Goal: Information Seeking & Learning: Understand process/instructions

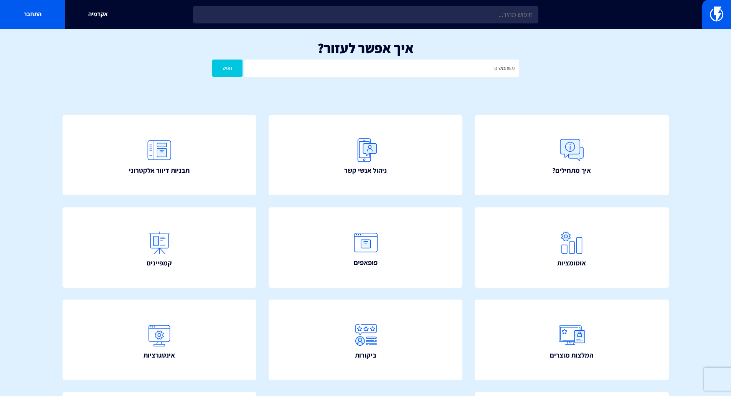
type input "משתמשים"
click at [226, 65] on button "חפש" at bounding box center [227, 67] width 31 height 17
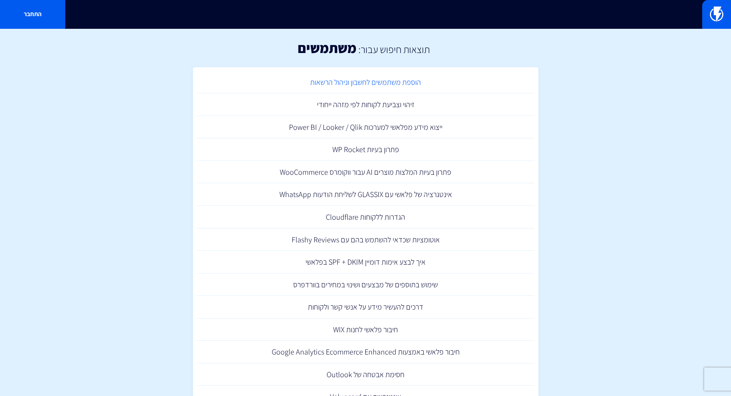
click at [408, 82] on link "הוספת משתמשים לחשבון וניהול הרשאות" at bounding box center [366, 82] width 338 height 23
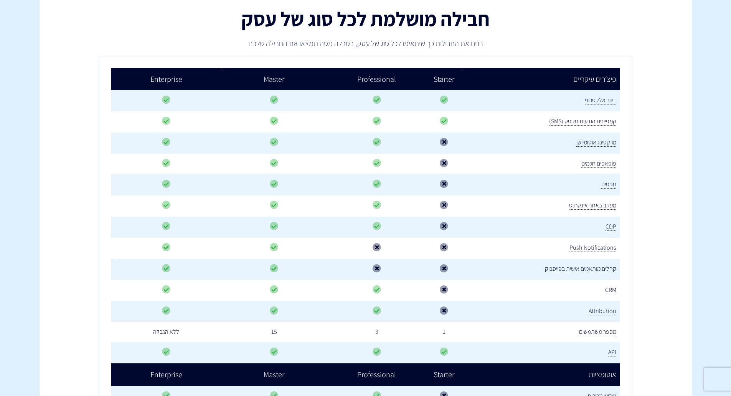
scroll to position [230, 0]
